Goal: Book appointment/travel/reservation

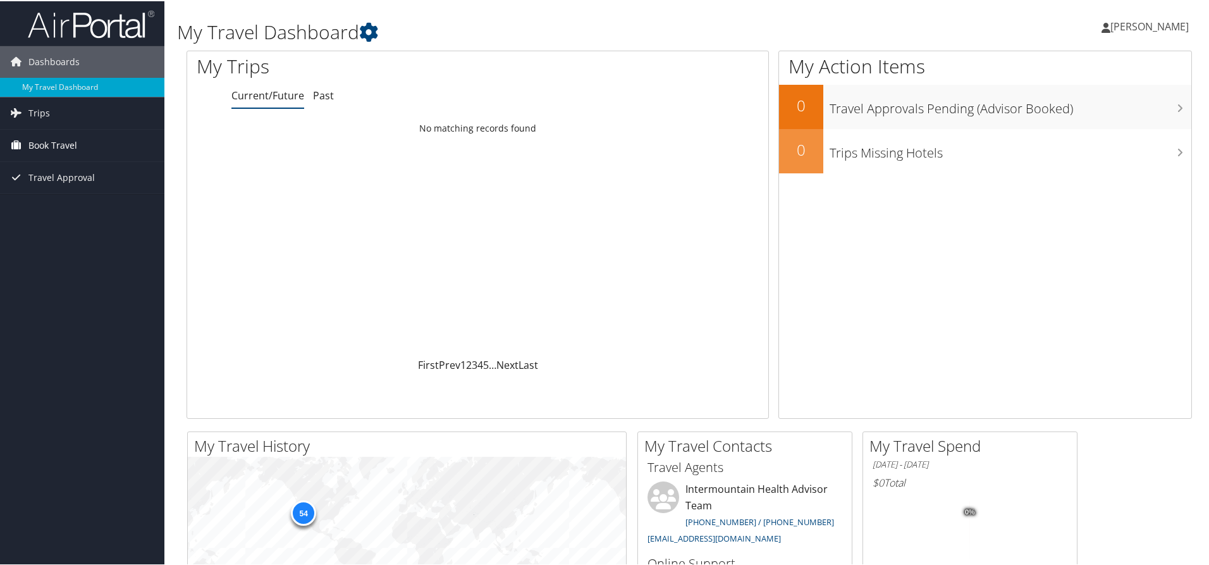
click at [48, 143] on span "Book Travel" at bounding box center [52, 144] width 49 height 32
click at [56, 201] on link "Book/Manage Online Trips" at bounding box center [82, 207] width 164 height 19
